Goal: Information Seeking & Learning: Find specific fact

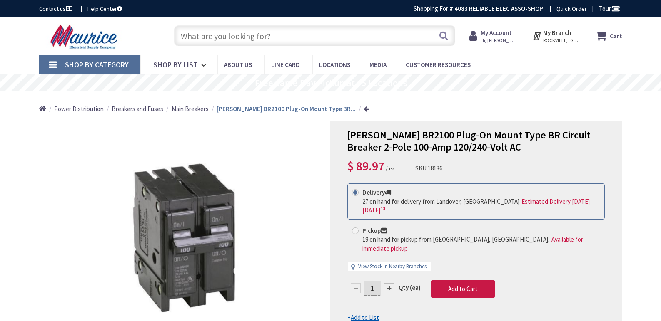
drag, startPoint x: 0, startPoint y: 0, endPoint x: 285, endPoint y: 42, distance: 288.2
click at [285, 42] on input "text" at bounding box center [314, 35] width 281 height 21
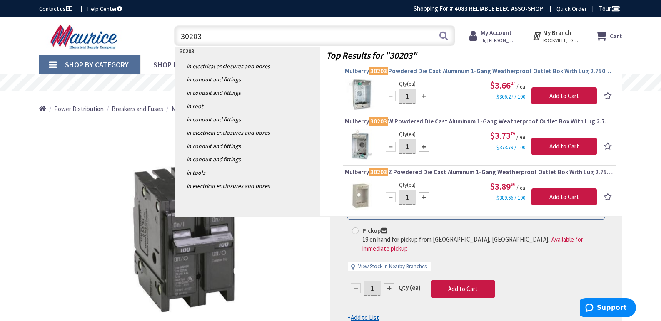
type input "30203"
click at [426, 70] on span "Mulberry 30203 Powdered Die Cast Aluminum 1-Gang Weatherproof Outlet Box With L…" at bounding box center [479, 71] width 268 height 8
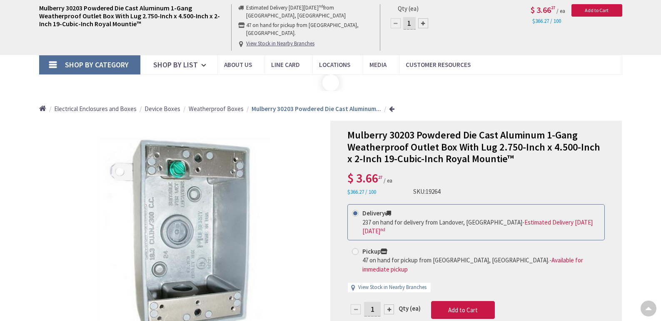
type input "[STREET_ADDRESS][PERSON_NAME]"
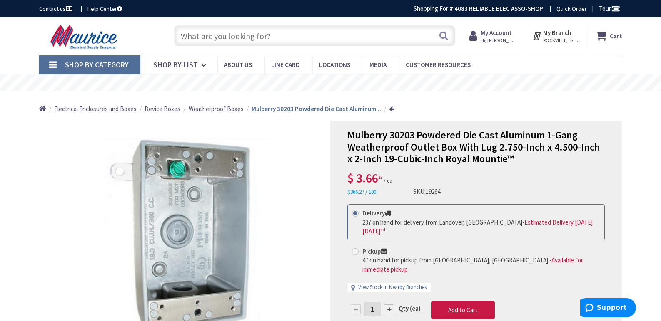
click at [285, 37] on input "text" at bounding box center [314, 35] width 281 height 21
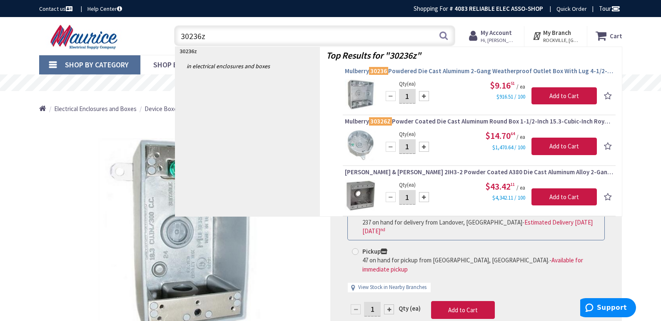
type input "30236z"
click at [450, 70] on span "Mulberry 30236 Powdered Die Cast Aluminum 2-Gang Weatherproof Outlet Box With L…" at bounding box center [479, 71] width 268 height 8
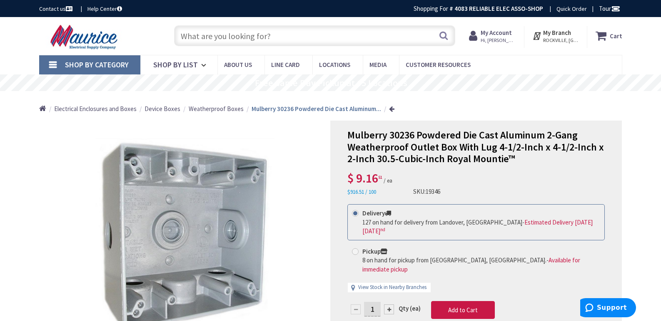
click at [281, 40] on input "text" at bounding box center [314, 35] width 281 height 21
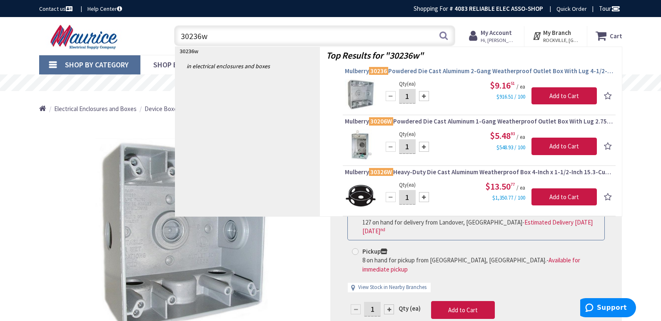
type input "30236w"
click at [434, 72] on span "Mulberry 30236 Powdered Die Cast Aluminum 2-Gang Weatherproof Outlet Box With L…" at bounding box center [479, 71] width 268 height 8
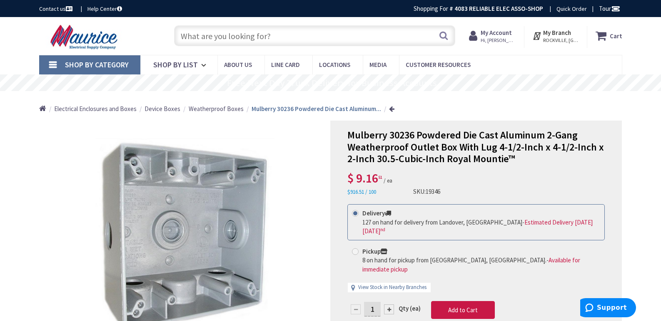
click at [288, 41] on input "text" at bounding box center [314, 35] width 281 height 21
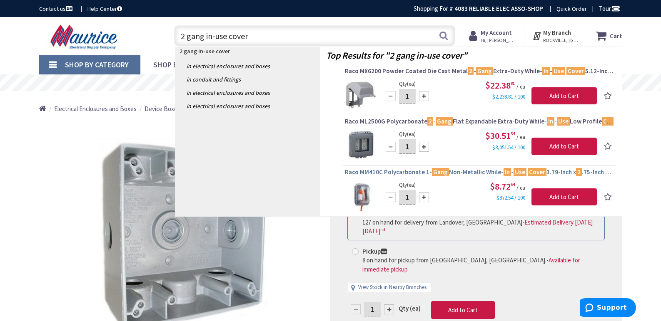
type input "2 gang in-use cover"
click at [420, 172] on span "Raco MM410C Polycarbonate 1- Gang Non-Metallic While- In - Use Cover 3.79-Inch …" at bounding box center [479, 172] width 268 height 8
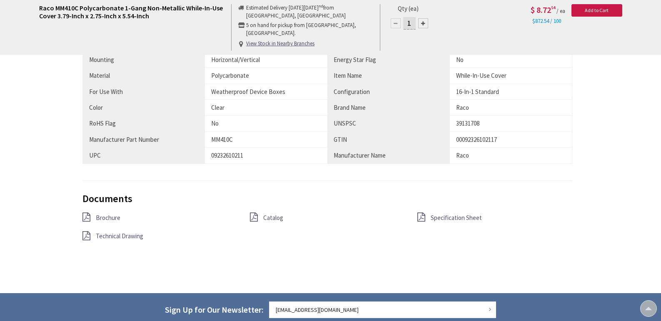
click at [108, 217] on span "Brochure" at bounding box center [108, 218] width 25 height 8
click at [453, 217] on span "Specification Sheet" at bounding box center [455, 218] width 51 height 8
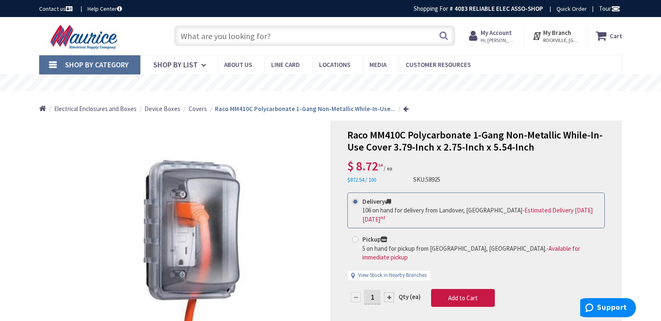
click at [306, 25] on div "Search" at bounding box center [312, 35] width 285 height 27
click at [287, 33] on input "text" at bounding box center [314, 35] width 281 height 21
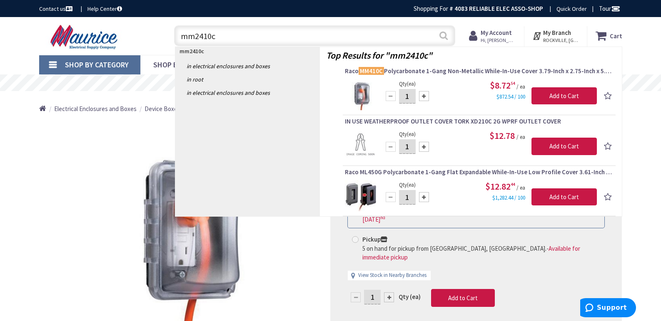
type input "mm2410c"
click at [442, 36] on button "Search" at bounding box center [443, 35] width 11 height 19
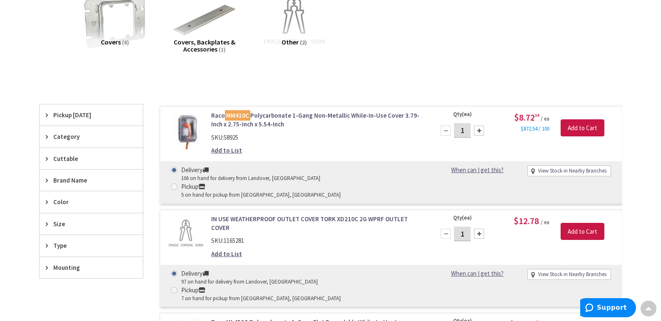
scroll to position [125, 0]
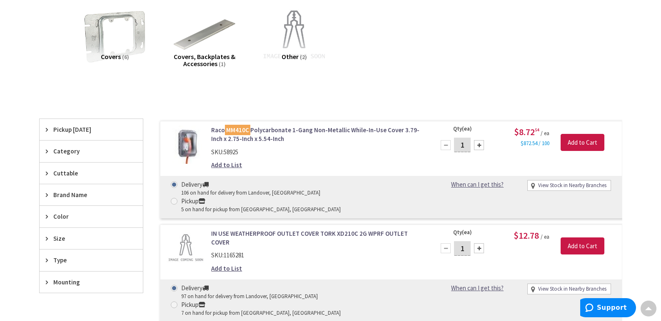
click at [298, 229] on link "IN USE WEATHERPROOF OUTLET COVER TORK XD210C 2G WPRF OUTLET COVER" at bounding box center [317, 238] width 212 height 18
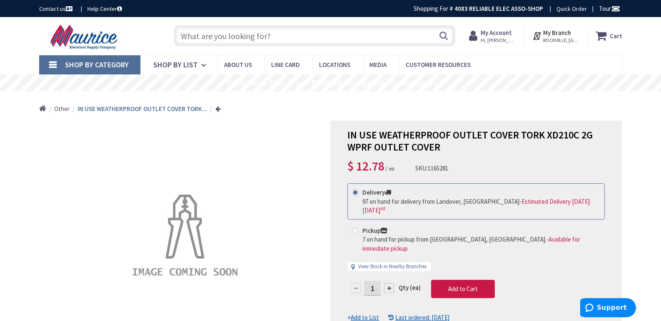
click at [286, 37] on input "text" at bounding box center [314, 35] width 281 height 21
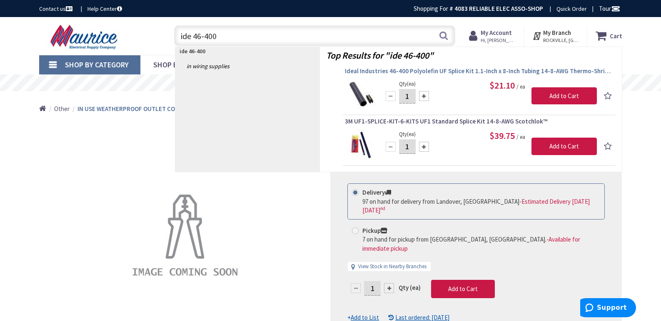
type input "ide 46-400"
click at [437, 72] on span "Ideal Industries 46-400 Polyolefin UF Splice Kit 1.1-Inch x 8-Inch Tubing 14-8-…" at bounding box center [479, 71] width 268 height 8
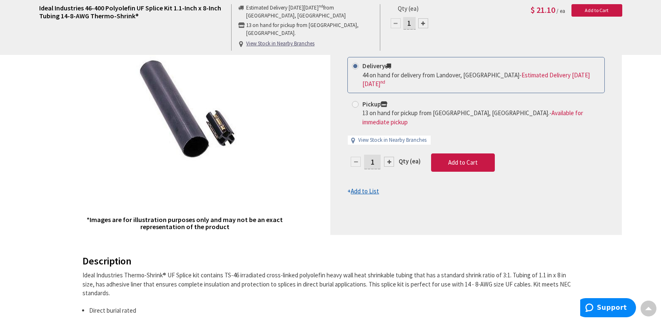
scroll to position [83, 0]
